Goal: Information Seeking & Learning: Check status

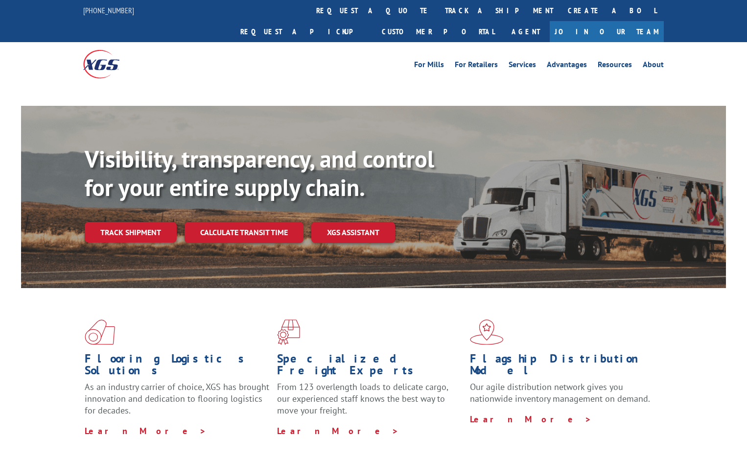
click at [389, 46] on div "For [PERSON_NAME] For Retailers Services Advantages Resources About For [PERSON…" at bounding box center [373, 64] width 581 height 44
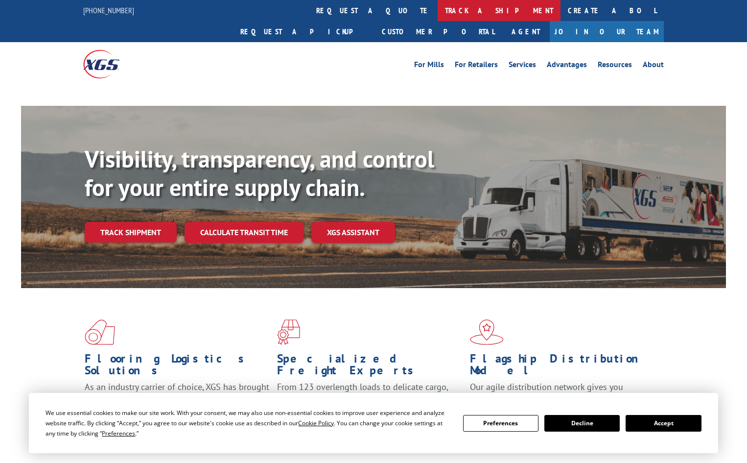
click at [438, 3] on link "track a shipment" at bounding box center [499, 10] width 123 height 21
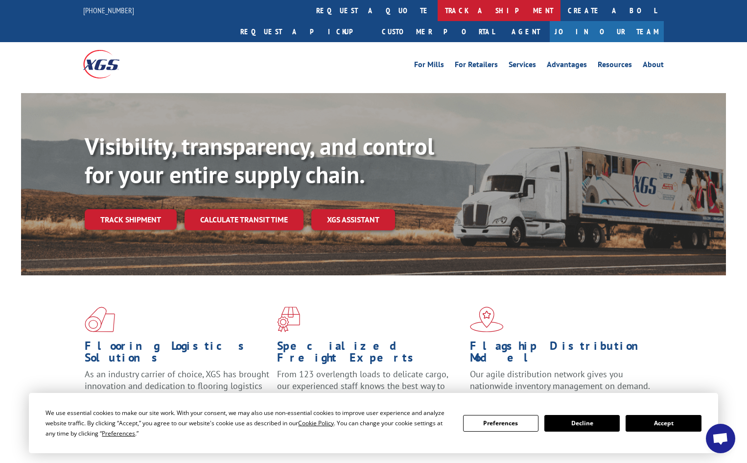
click at [438, 9] on link "track a shipment" at bounding box center [499, 10] width 123 height 21
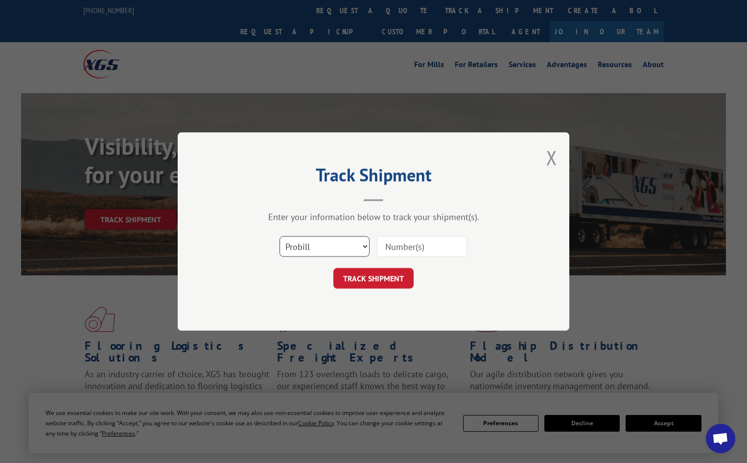
click at [361, 238] on select "Select category... Probill BOL PO" at bounding box center [325, 246] width 90 height 21
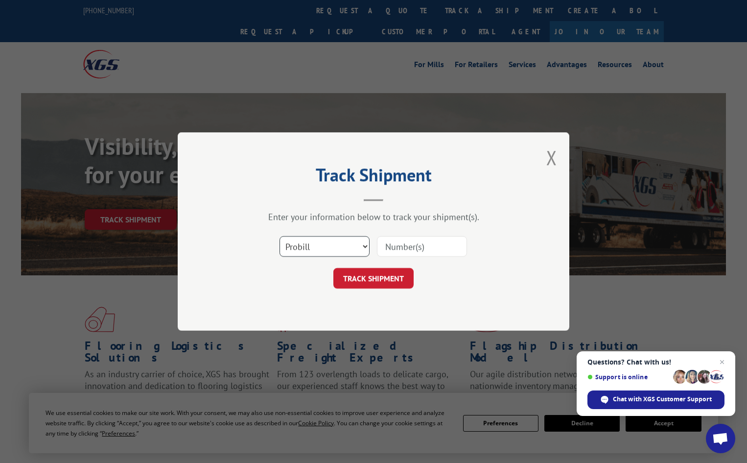
select select "po"
click at [280, 236] on select "Select category... Probill BOL PO" at bounding box center [325, 246] width 90 height 21
paste input "14531969"
type input "14531969"
click at [392, 283] on button "TRACK SHIPMENT" at bounding box center [373, 278] width 80 height 21
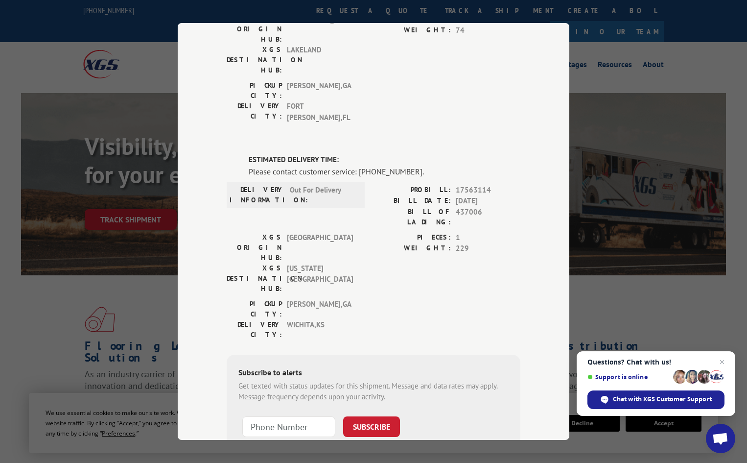
scroll to position [67, 0]
